Goal: Task Accomplishment & Management: Use online tool/utility

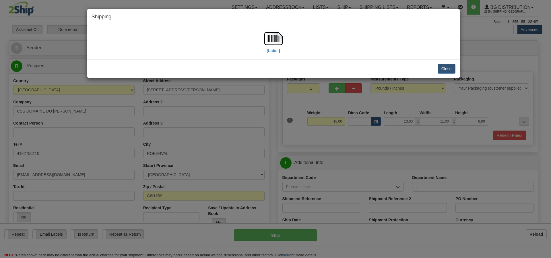
select select "2"
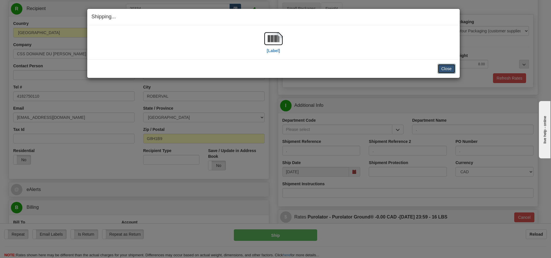
click at [448, 69] on button "Close" at bounding box center [446, 69] width 18 height 10
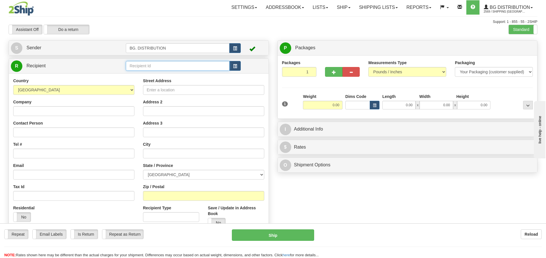
click at [157, 63] on input "text" at bounding box center [178, 66] width 104 height 10
type input "60621"
click button "Delete" at bounding box center [0, 0] width 0 height 0
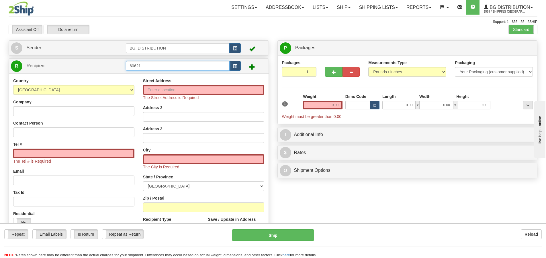
drag, startPoint x: 192, startPoint y: 63, endPoint x: 118, endPoint y: 66, distance: 74.0
click at [121, 67] on tr "R Recipient 60621" at bounding box center [139, 66] width 256 height 12
click at [168, 63] on input "60621" at bounding box center [178, 66] width 104 height 10
click at [162, 68] on input "60621" at bounding box center [178, 66] width 104 height 10
click at [163, 67] on input "60621" at bounding box center [178, 66] width 104 height 10
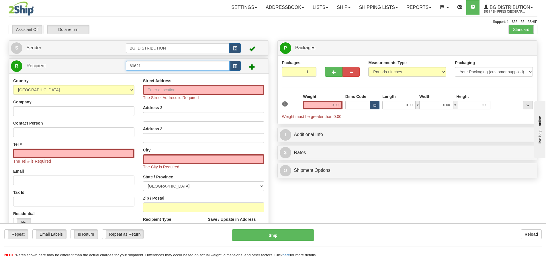
click at [139, 65] on input "60621" at bounding box center [178, 66] width 104 height 10
click at [150, 65] on input "60621" at bounding box center [178, 66] width 104 height 10
click at [150, 64] on input "60621" at bounding box center [178, 66] width 104 height 10
click at [134, 66] on input "60621" at bounding box center [178, 66] width 104 height 10
click at [145, 64] on input "60621" at bounding box center [178, 66] width 104 height 10
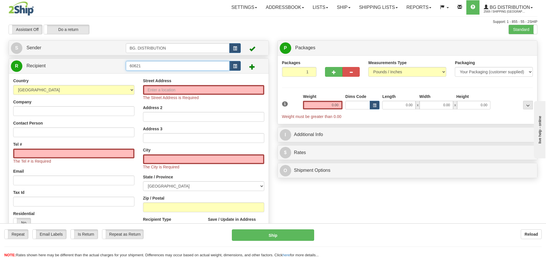
click button "Delete" at bounding box center [0, 0] width 0 height 0
drag, startPoint x: 157, startPoint y: 60, endPoint x: 177, endPoint y: 15, distance: 48.9
click at [169, 30] on div "Toggle navigation Settings Shipping Preferences Fields Preferences New" at bounding box center [273, 151] width 546 height 302
click button "Delete" at bounding box center [0, 0] width 0 height 0
click at [194, 91] on input "Street Address" at bounding box center [203, 90] width 121 height 10
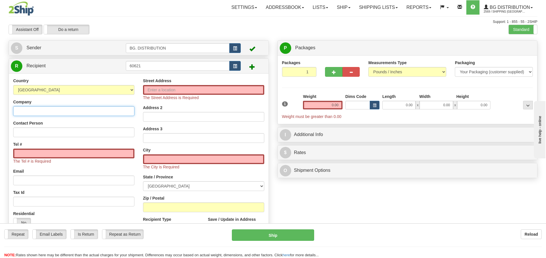
click at [105, 112] on input "Company" at bounding box center [73, 111] width 121 height 10
type input "HAWS DOORS AND HARDWARE"
click at [207, 88] on input "Street Address" at bounding box center [203, 90] width 121 height 10
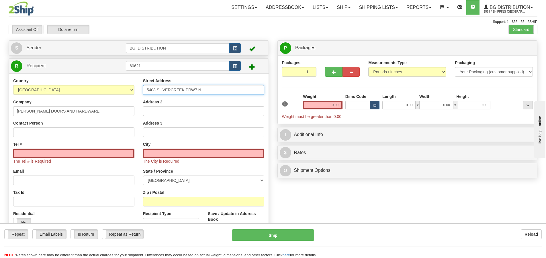
type input "5408 SILVERCREEK PRW7 N"
drag, startPoint x: 180, startPoint y: 153, endPoint x: 175, endPoint y: 155, distance: 5.6
click at [180, 153] on input "text" at bounding box center [203, 154] width 121 height 10
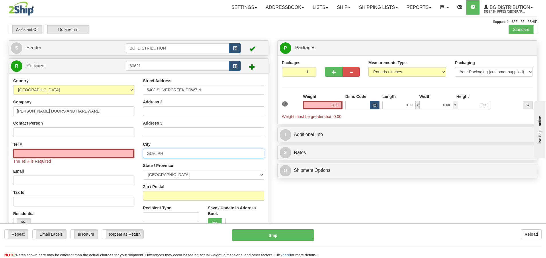
type input "GUELPH"
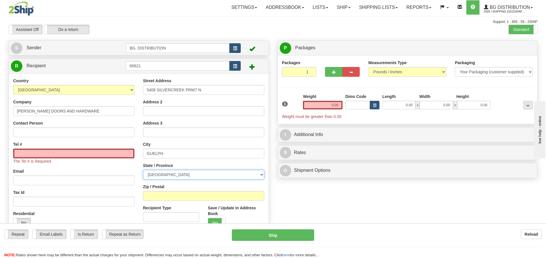
click at [190, 175] on select "ALBERTA BRITISH COLUMBIA MANITOBA NEW BRUNSWICK NEWFOUNDLAND NOVA SCOTIA NUNAVU…" at bounding box center [203, 175] width 121 height 10
select select "ON"
click at [143, 170] on select "ALBERTA BRITISH COLUMBIA MANITOBA NEW BRUNSWICK NEWFOUNDLAND NOVA SCOTIA NUNAVU…" at bounding box center [203, 175] width 121 height 10
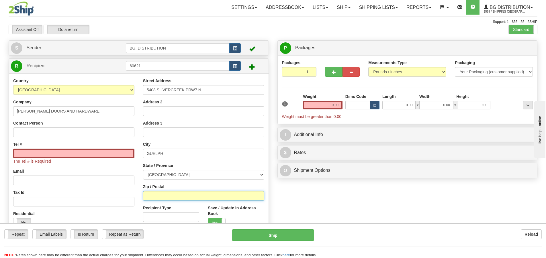
click at [186, 196] on input "Zip / Postal" at bounding box center [203, 196] width 121 height 10
type input "N1K 0C8"
click at [49, 152] on input "Tel #" at bounding box center [73, 154] width 121 height 10
paste input "(519) 824-1857"
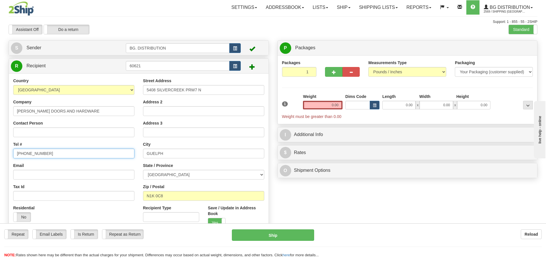
type input "(519) 824-1857"
click at [332, 104] on input "0.00" at bounding box center [323, 105] width 40 height 9
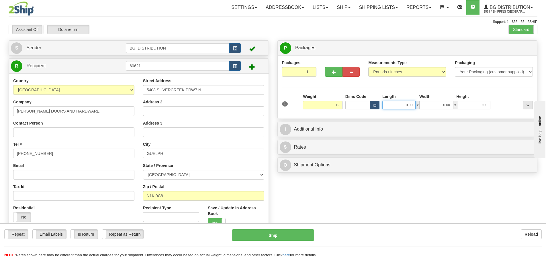
type input "12.00"
click at [406, 108] on input "0.00" at bounding box center [399, 105] width 33 height 9
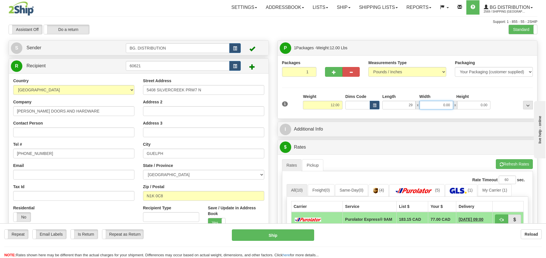
type input "29.00"
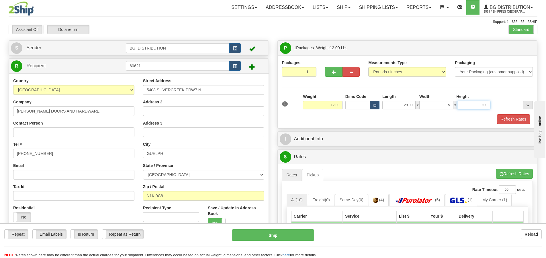
type input "5.00"
type input "3.00"
click at [380, 118] on div "Refresh Rates" at bounding box center [408, 119] width 254 height 10
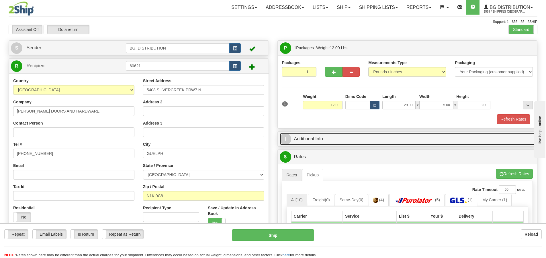
click at [286, 142] on span "I" at bounding box center [285, 139] width 11 height 11
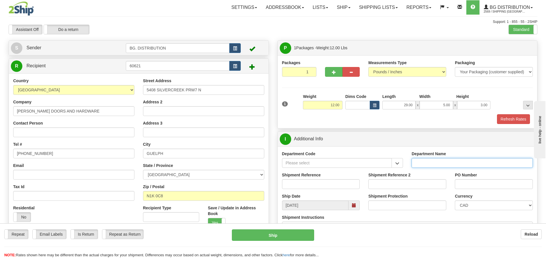
click at [429, 163] on input "Department Name" at bounding box center [472, 163] width 121 height 10
type input "."
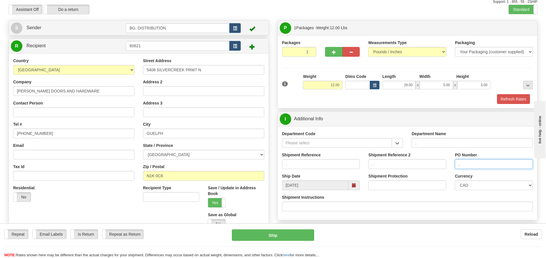
scroll to position [115, 0]
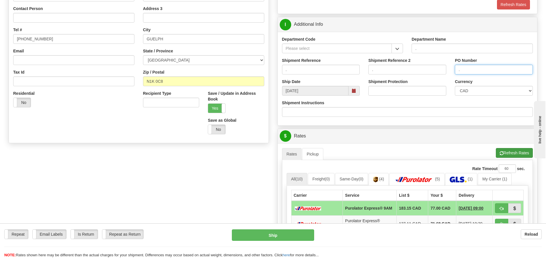
type input "."
click at [516, 154] on button "Refresh Rates" at bounding box center [514, 153] width 37 height 10
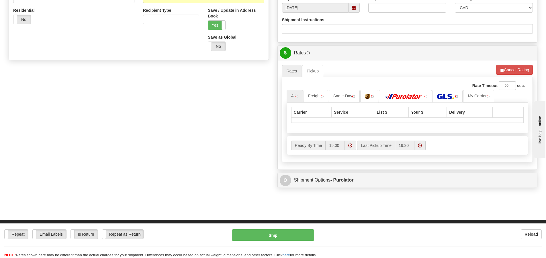
scroll to position [201, 0]
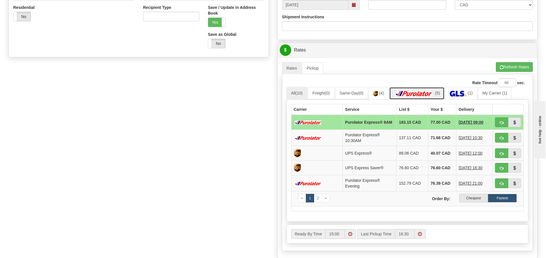
click at [424, 94] on img at bounding box center [414, 94] width 40 height 6
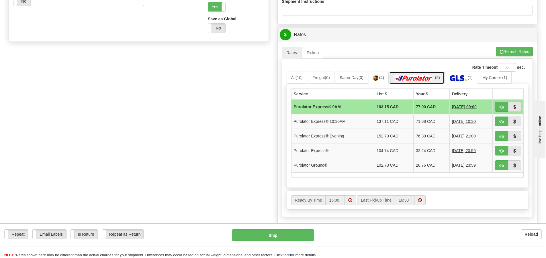
scroll to position [229, 0]
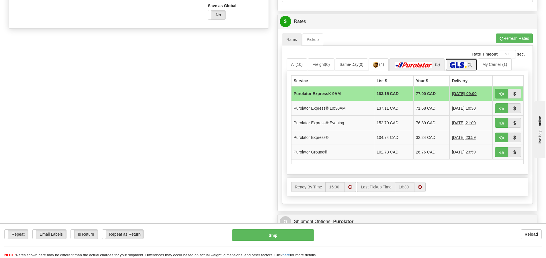
click at [464, 63] on img at bounding box center [458, 65] width 17 height 6
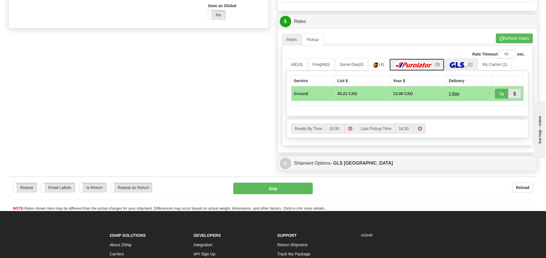
click at [416, 63] on img at bounding box center [414, 65] width 40 height 6
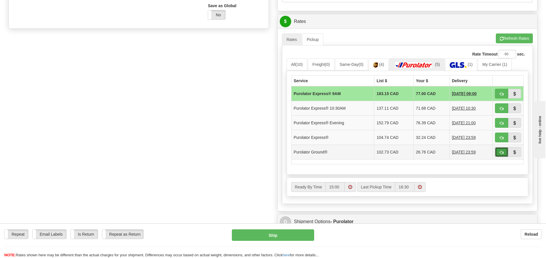
click at [501, 153] on span "button" at bounding box center [502, 153] width 4 height 4
type input "260"
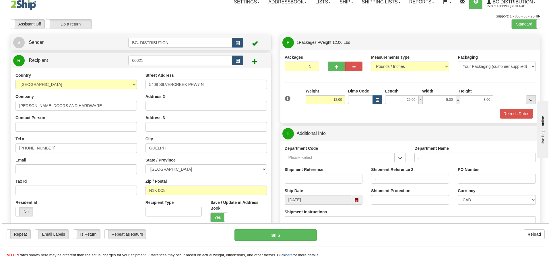
scroll to position [34, 0]
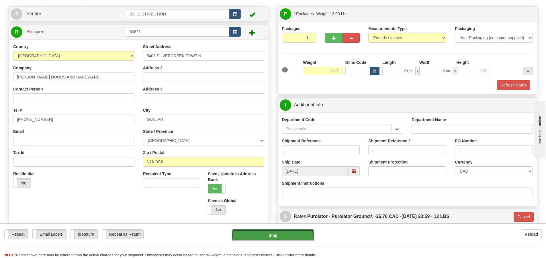
click at [286, 235] on button "Ship" at bounding box center [273, 235] width 82 height 11
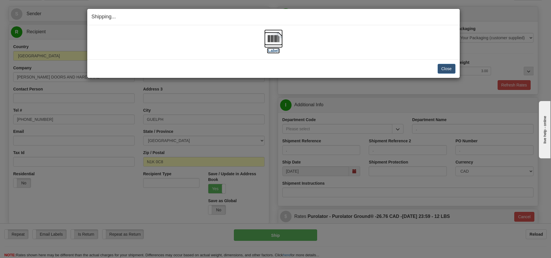
click at [270, 51] on label "[Label]" at bounding box center [273, 51] width 13 height 6
click at [449, 70] on button "Close" at bounding box center [446, 69] width 18 height 10
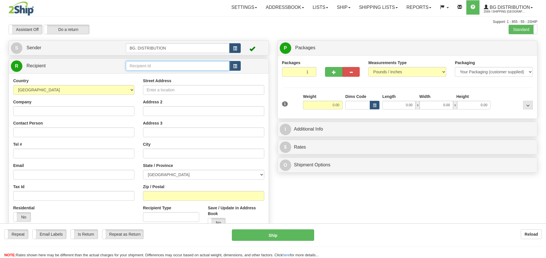
click at [128, 65] on input "text" at bounding box center [178, 66] width 104 height 10
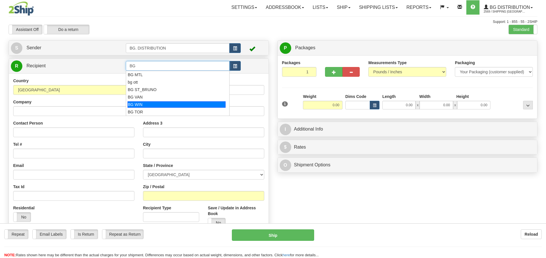
click at [167, 107] on div "BG WIN" at bounding box center [177, 105] width 98 height 6
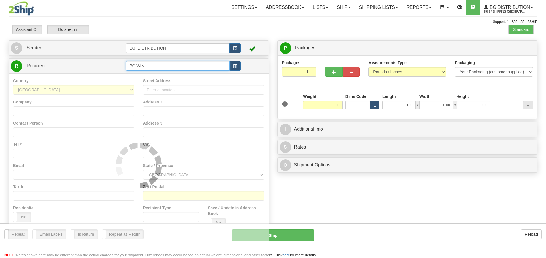
type input "BG WIN"
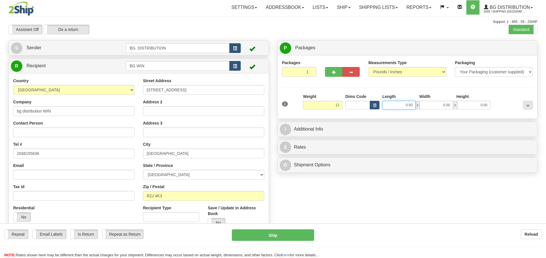
type input "12.00"
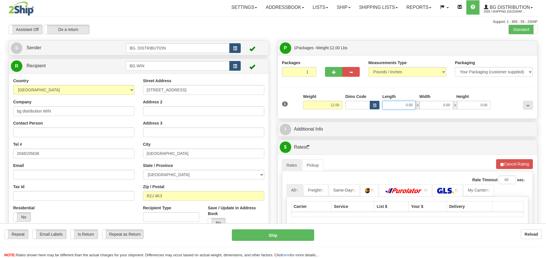
click at [395, 108] on input "0.00" at bounding box center [399, 105] width 33 height 9
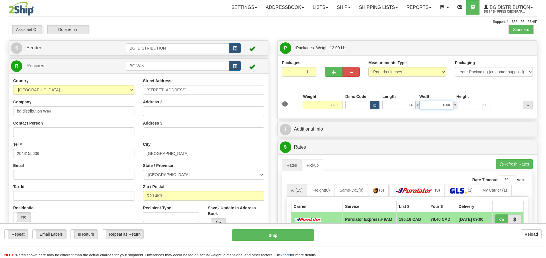
type input "14.00"
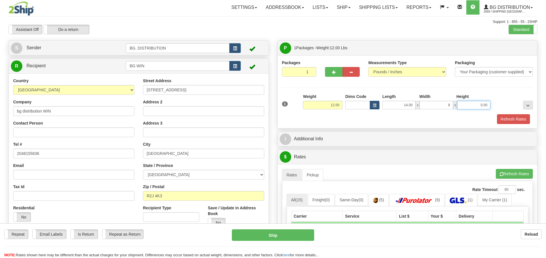
type input "9.00"
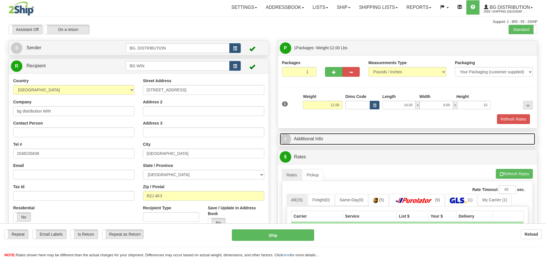
type input "10.00"
click at [289, 138] on span "I" at bounding box center [285, 139] width 11 height 11
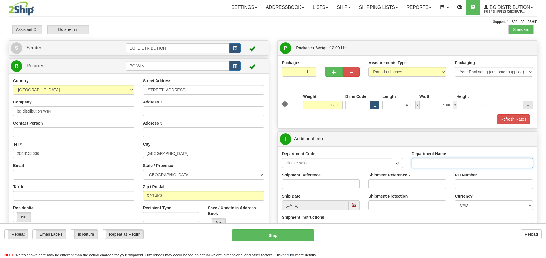
click at [456, 160] on input "Department Name" at bounding box center [472, 163] width 121 height 10
type input "."
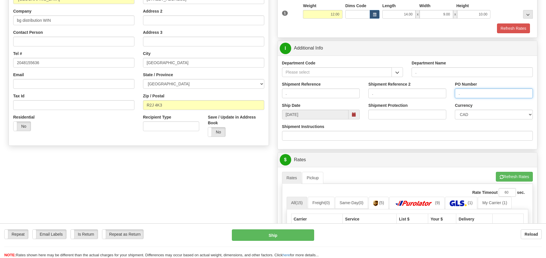
scroll to position [172, 0]
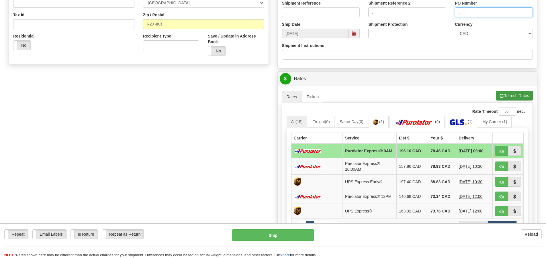
type input "."
click at [517, 97] on button "Refresh Rates" at bounding box center [514, 96] width 37 height 10
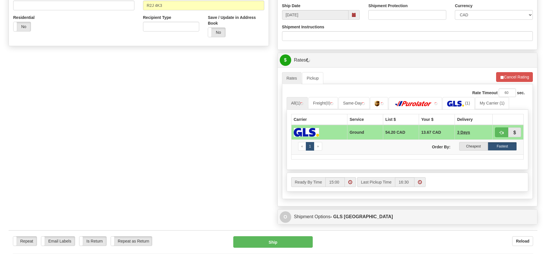
scroll to position [201, 0]
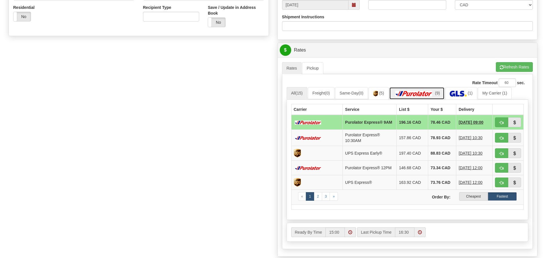
click at [421, 97] on link "(9)" at bounding box center [416, 93] width 55 height 12
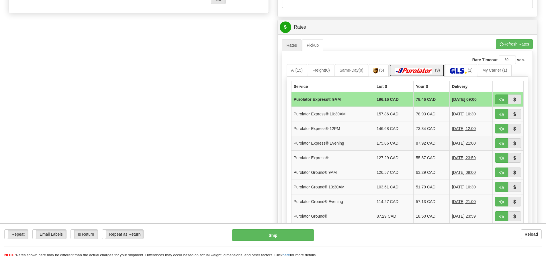
scroll to position [258, 0]
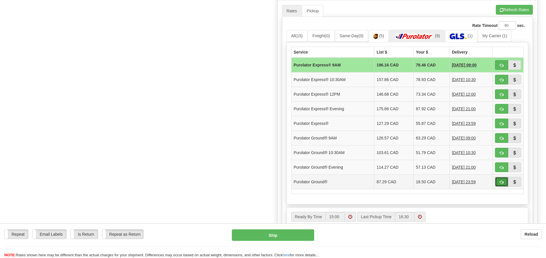
click at [499, 181] on button "button" at bounding box center [501, 182] width 13 height 10
type input "260"
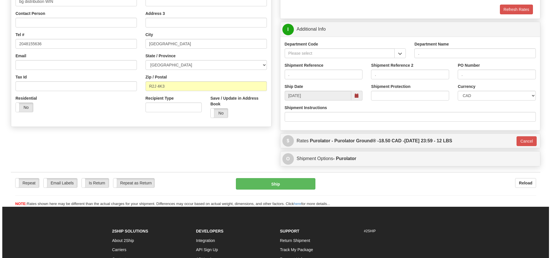
scroll to position [63, 0]
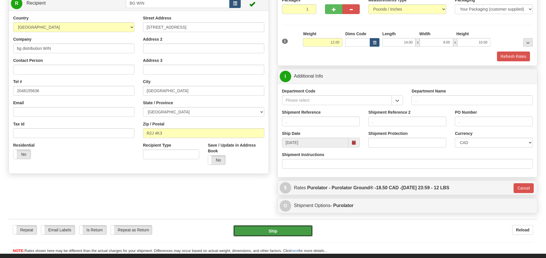
click at [298, 234] on button "Ship" at bounding box center [272, 230] width 79 height 11
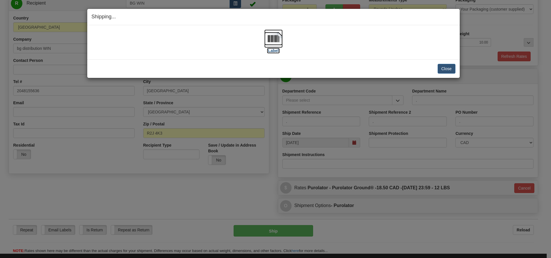
click at [269, 49] on label "[Label]" at bounding box center [273, 51] width 13 height 6
click at [442, 71] on button "Close" at bounding box center [446, 69] width 18 height 10
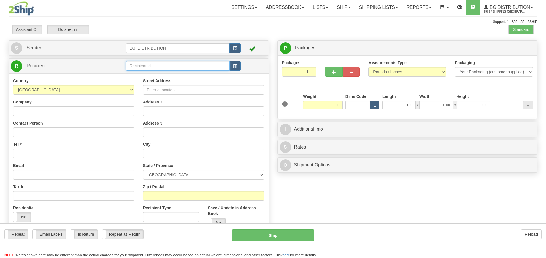
click at [175, 66] on input "text" at bounding box center [178, 66] width 104 height 10
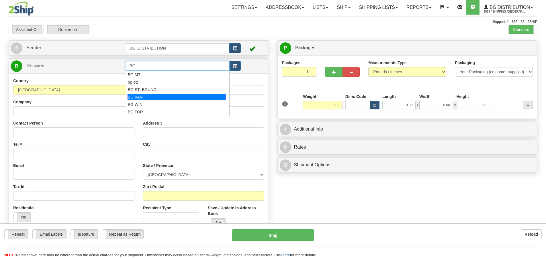
click at [147, 99] on div "BG VAN" at bounding box center [177, 97] width 98 height 6
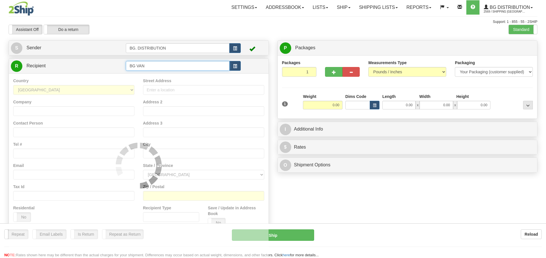
type input "BG VAN"
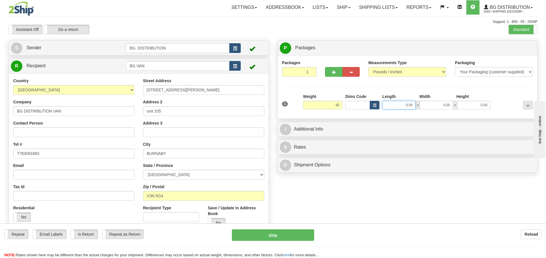
type input "40.00"
click at [401, 103] on input "0.00" at bounding box center [399, 105] width 33 height 9
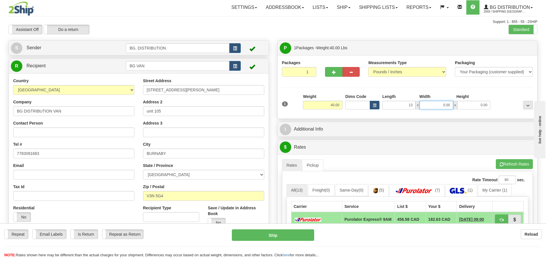
type input "13.00"
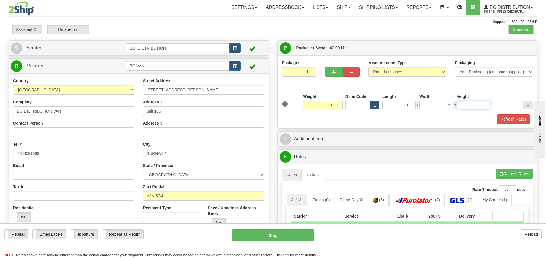
type input "12.00"
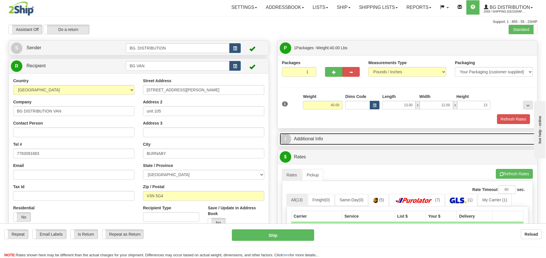
type input "13.00"
click at [290, 142] on span "I" at bounding box center [285, 139] width 11 height 11
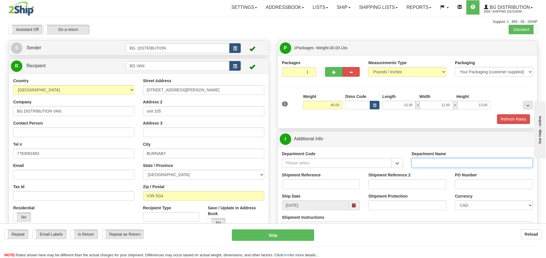
drag, startPoint x: 438, startPoint y: 164, endPoint x: 423, endPoint y: 163, distance: 15.3
click at [439, 164] on input "Department Name" at bounding box center [472, 163] width 121 height 10
type input "."
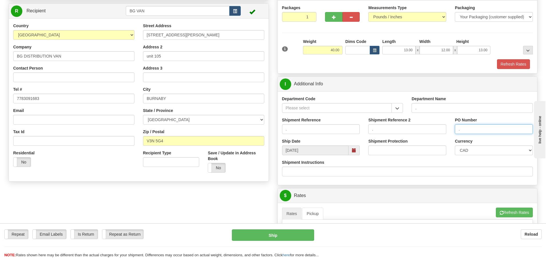
scroll to position [57, 0]
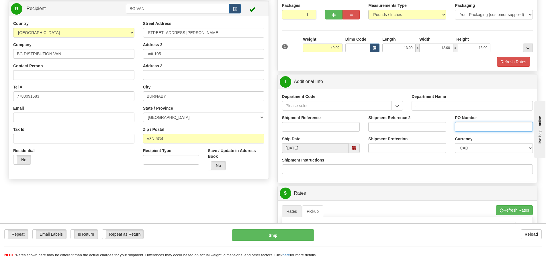
type input "."
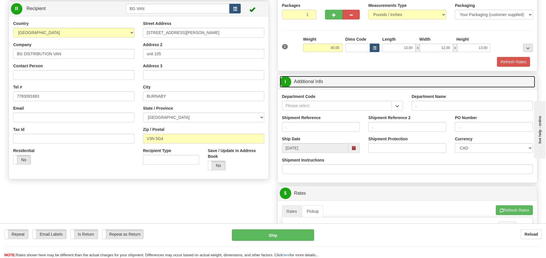
click at [286, 80] on span "I" at bounding box center [285, 81] width 11 height 11
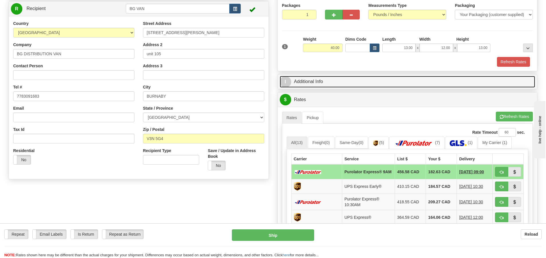
click at [290, 87] on link "I Additional Info" at bounding box center [408, 82] width 256 height 12
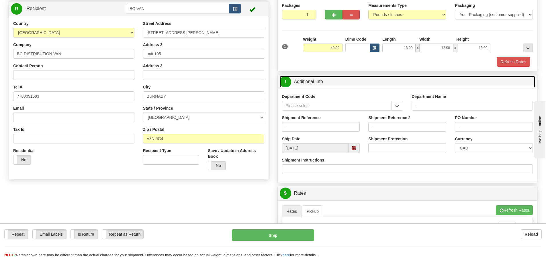
scroll to position [143, 0]
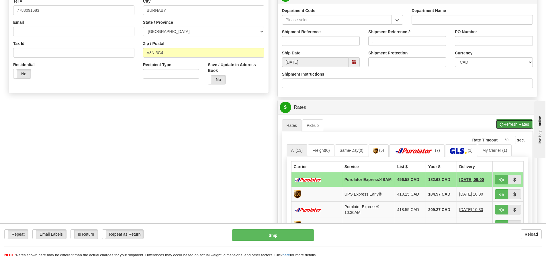
click at [505, 122] on button "Refresh Rates" at bounding box center [514, 125] width 37 height 10
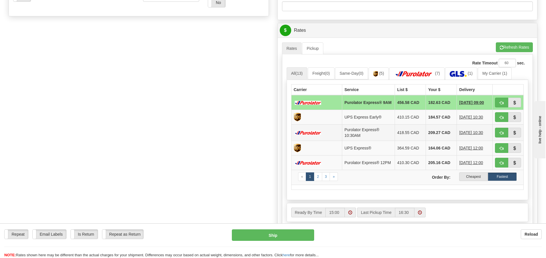
scroll to position [258, 0]
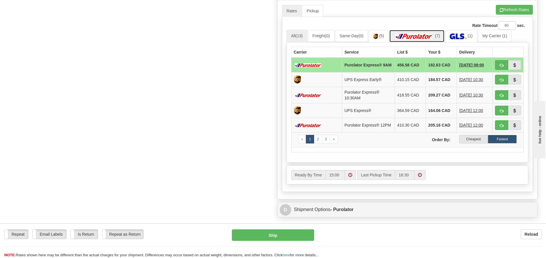
click at [418, 32] on link "(7)" at bounding box center [416, 36] width 55 height 12
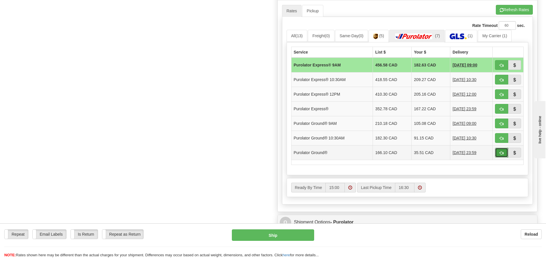
click at [499, 155] on button "button" at bounding box center [501, 153] width 13 height 10
type input "260"
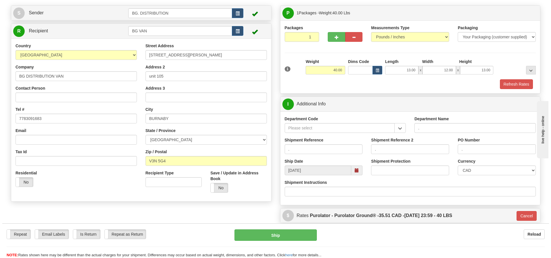
scroll to position [34, 0]
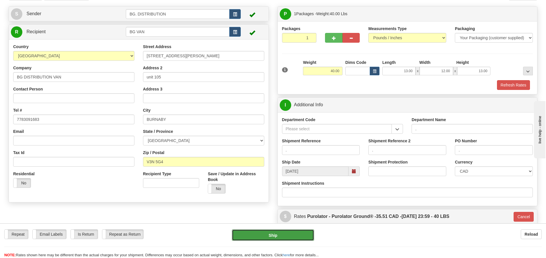
click at [298, 235] on button "Ship" at bounding box center [273, 235] width 82 height 11
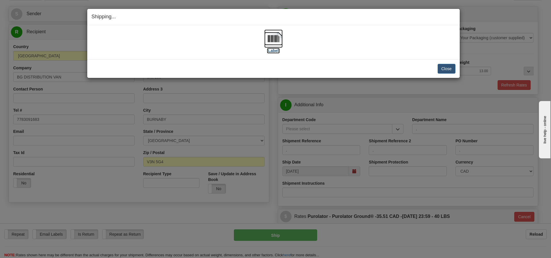
click at [274, 51] on label "[Label]" at bounding box center [273, 51] width 13 height 6
click at [453, 70] on button "Close" at bounding box center [446, 69] width 18 height 10
